Goal: Transaction & Acquisition: Subscribe to service/newsletter

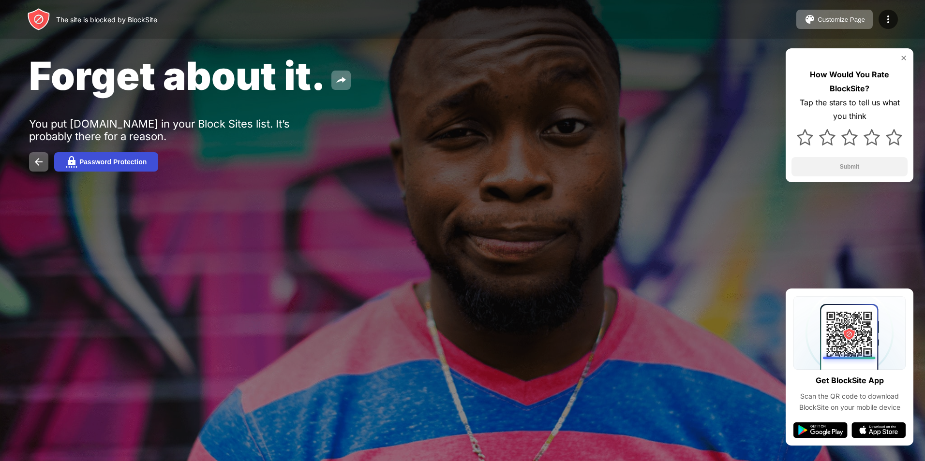
click at [126, 164] on div "Password Protection" at bounding box center [112, 162] width 67 height 8
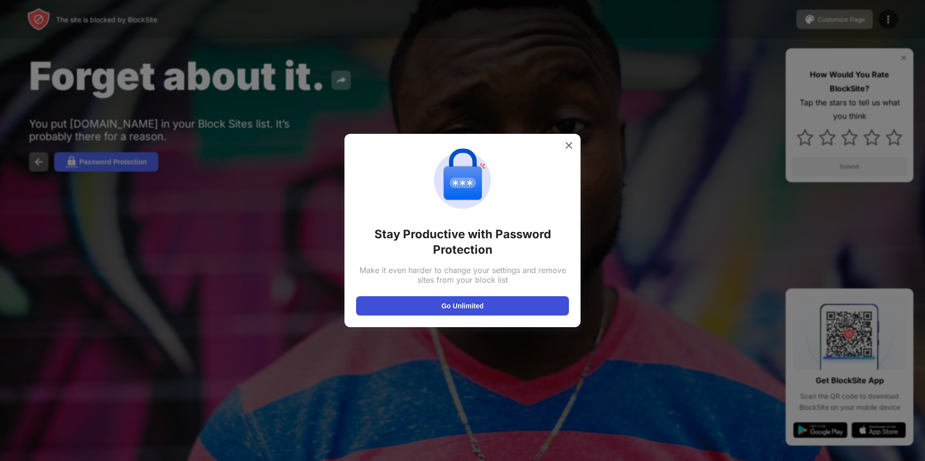
click at [428, 300] on button "Go Unlimited" at bounding box center [462, 306] width 213 height 19
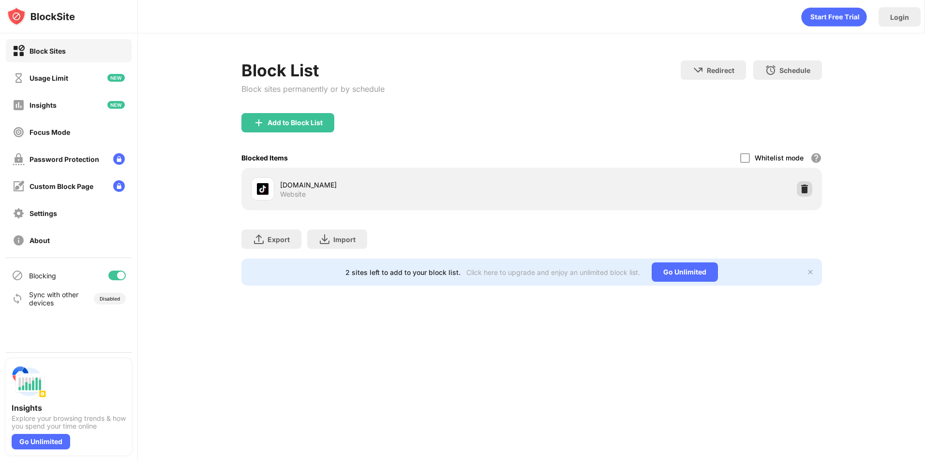
click at [803, 185] on img at bounding box center [805, 189] width 10 height 10
